Goal: Task Accomplishment & Management: Manage account settings

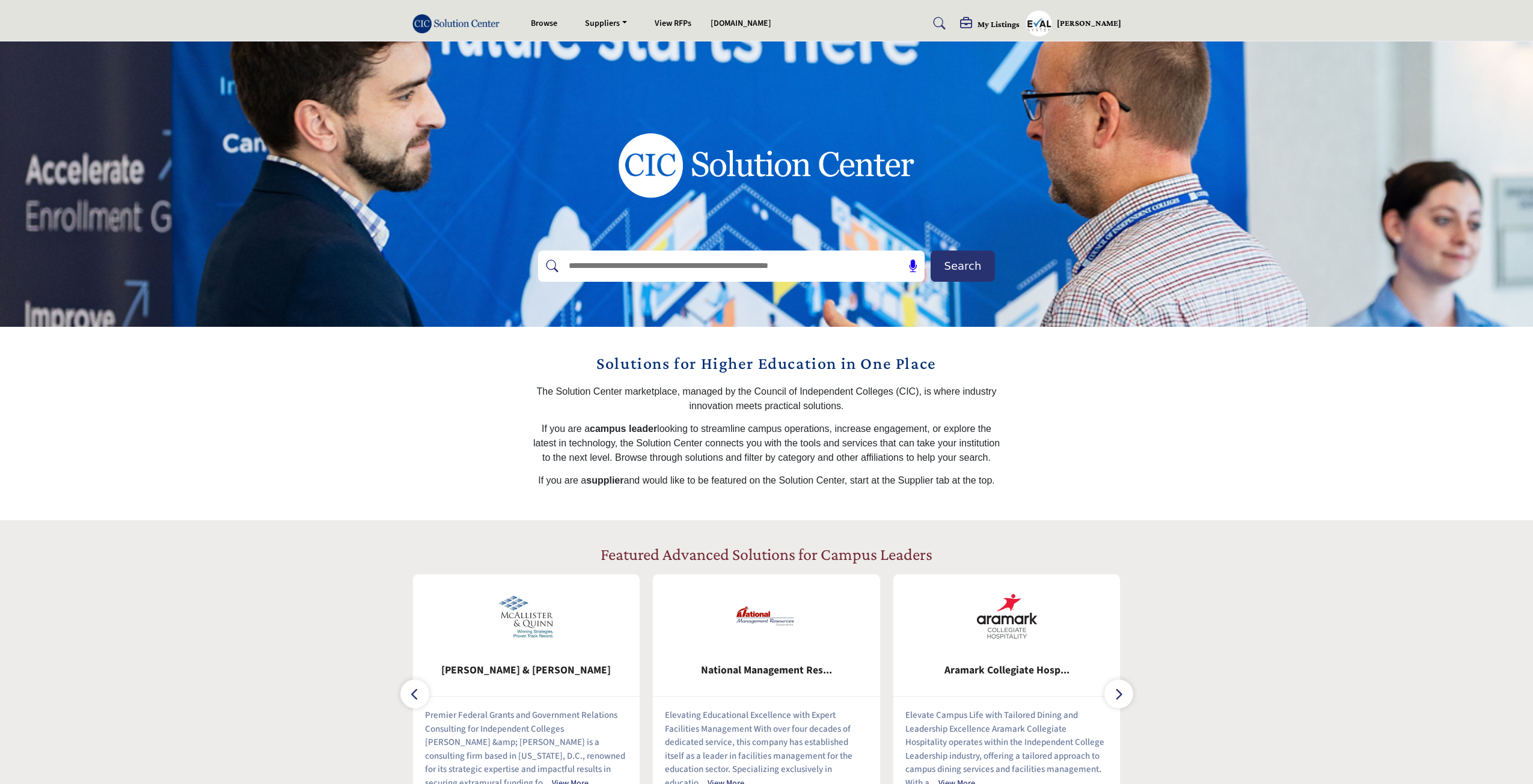
click at [1084, 21] on h5 "[PERSON_NAME]" at bounding box center [1089, 23] width 64 height 12
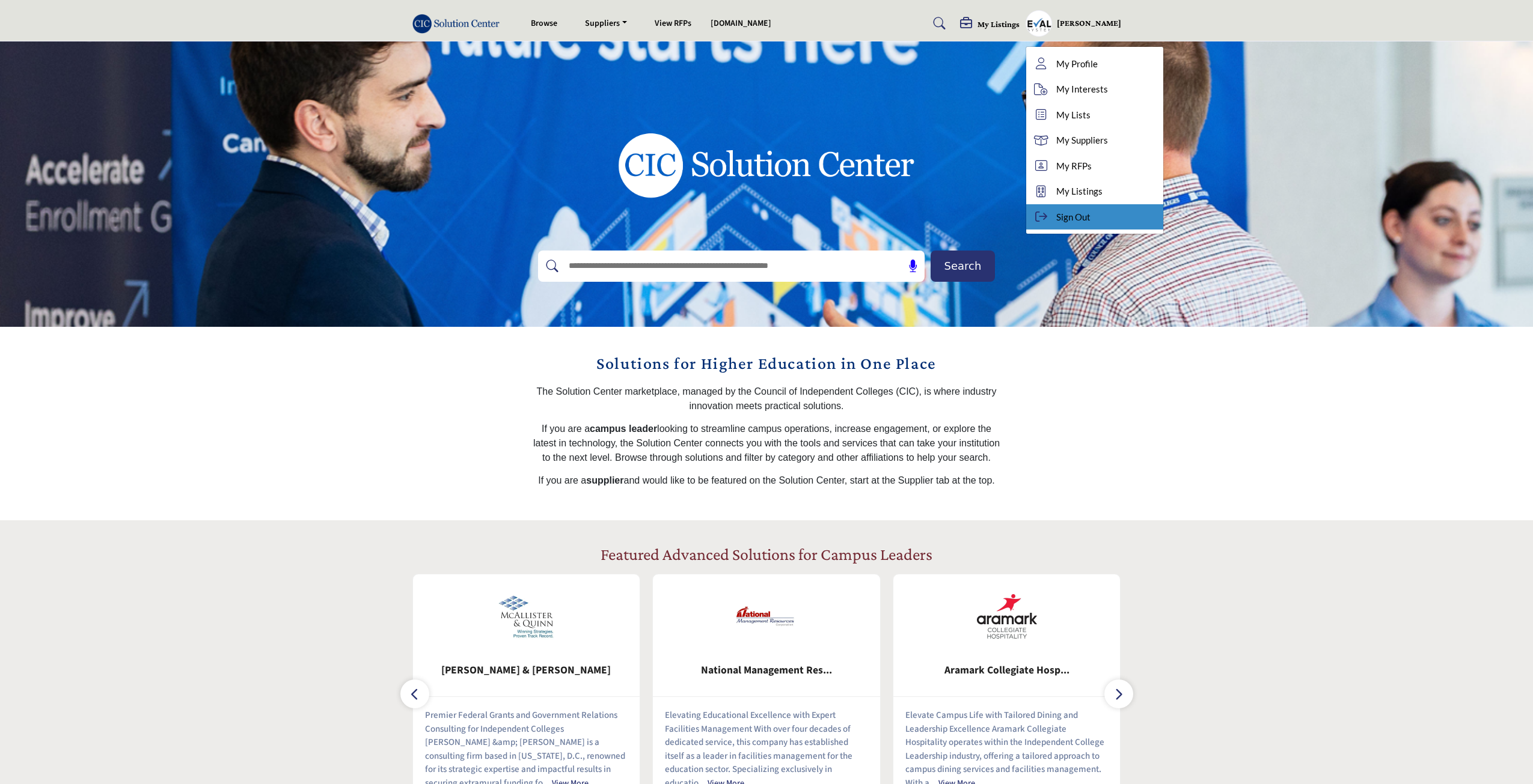
click at [1081, 221] on span "Sign Out" at bounding box center [1073, 217] width 34 height 14
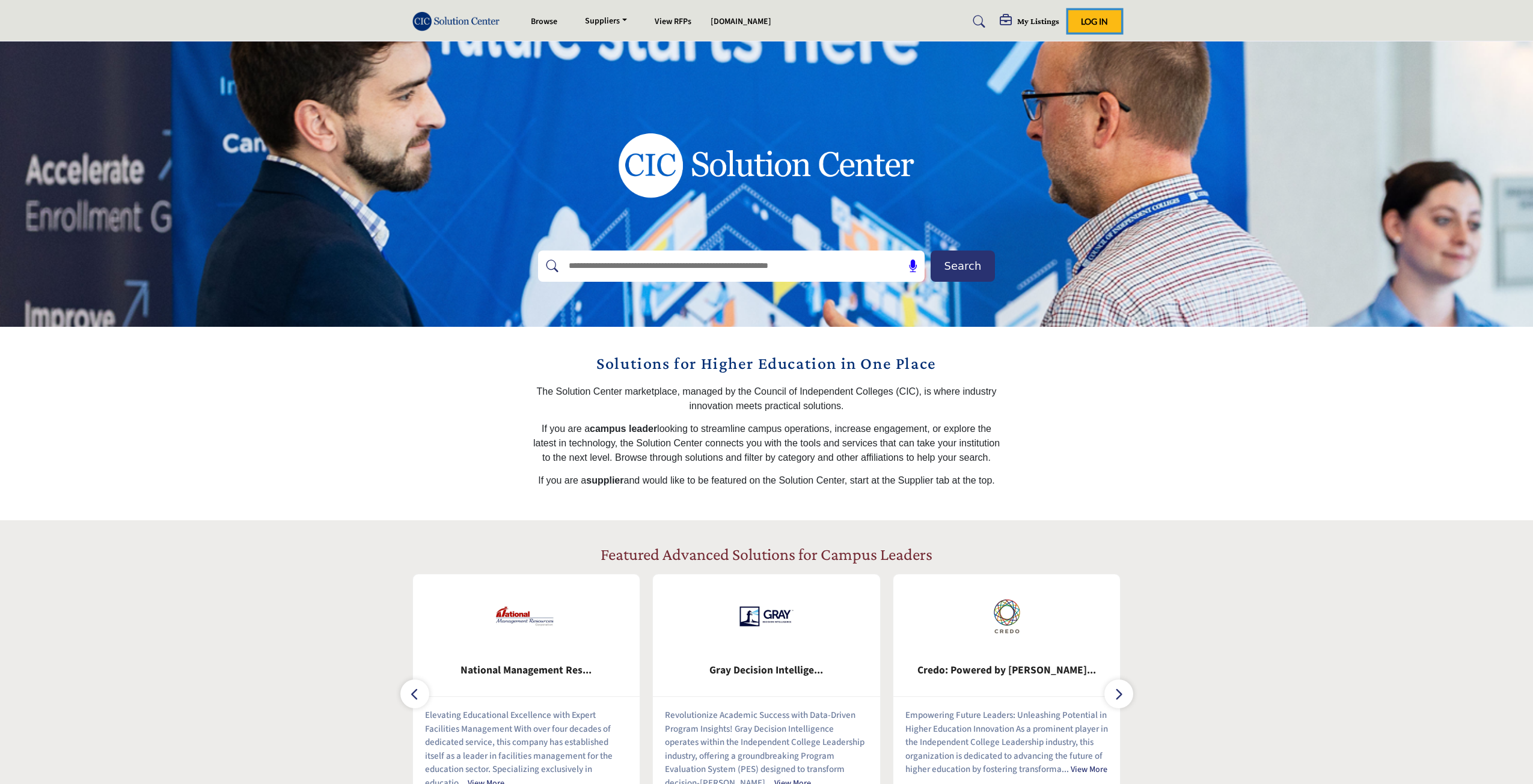
click at [1084, 23] on span "Log In" at bounding box center [1095, 21] width 27 height 10
